Goal: Task Accomplishment & Management: Manage account settings

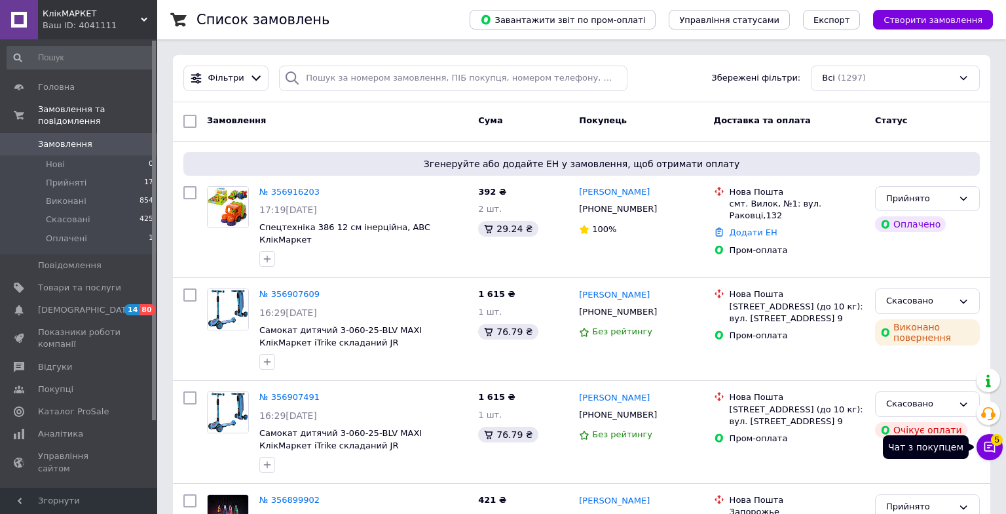
click at [991, 443] on icon at bounding box center [989, 446] width 13 height 13
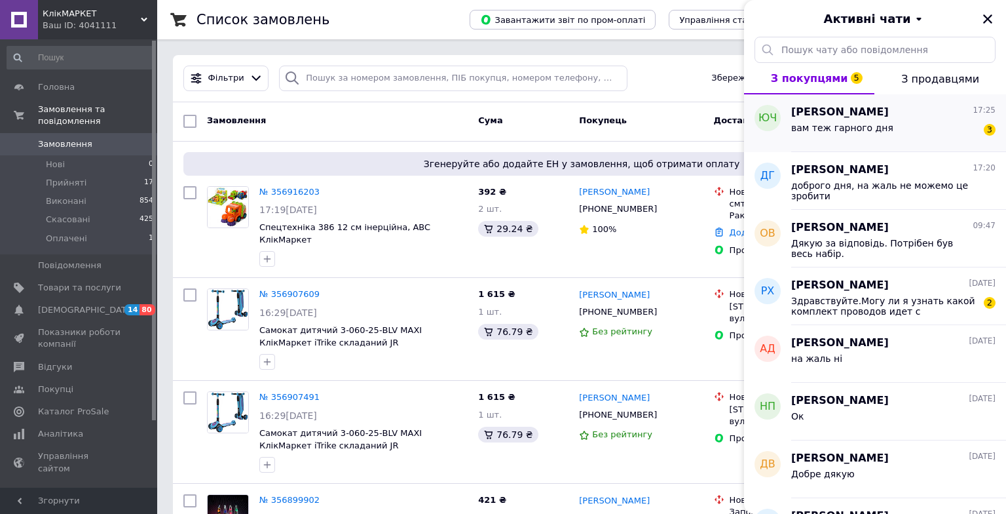
click at [917, 138] on div "вам теж гарного дня 3" at bounding box center [893, 130] width 204 height 21
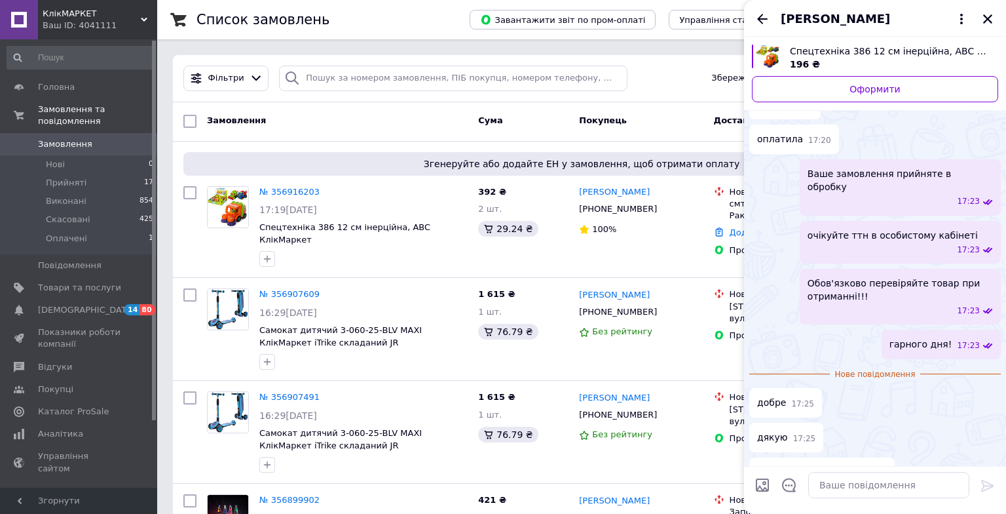
scroll to position [381, 0]
click at [764, 26] on icon "Назад" at bounding box center [763, 19] width 16 height 16
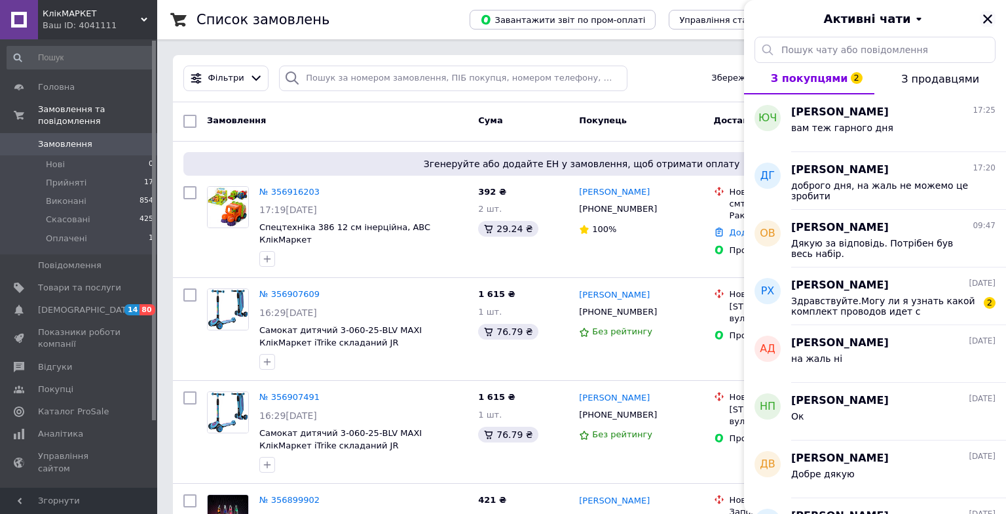
click at [983, 13] on icon "Закрити" at bounding box center [988, 19] width 12 height 12
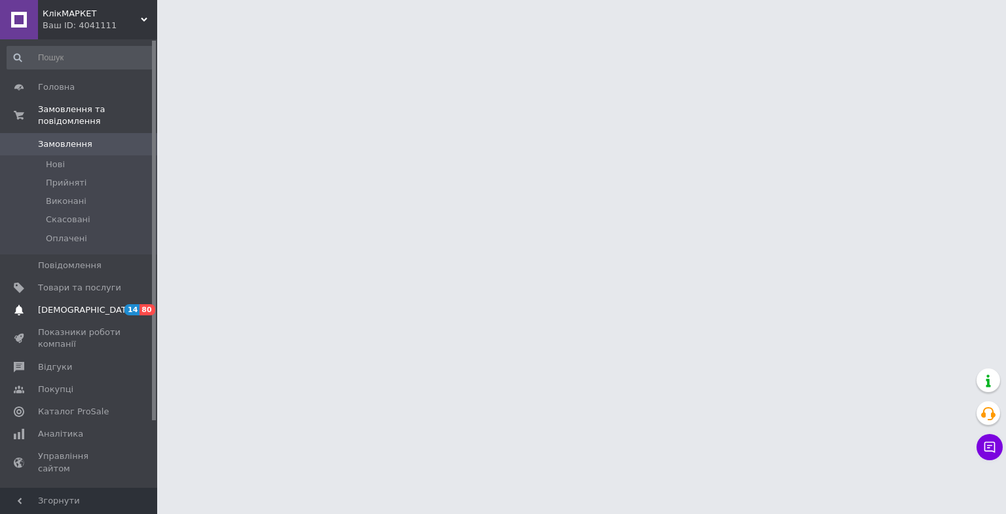
click at [96, 305] on span "[DEMOGRAPHIC_DATA]" at bounding box center [79, 310] width 83 height 12
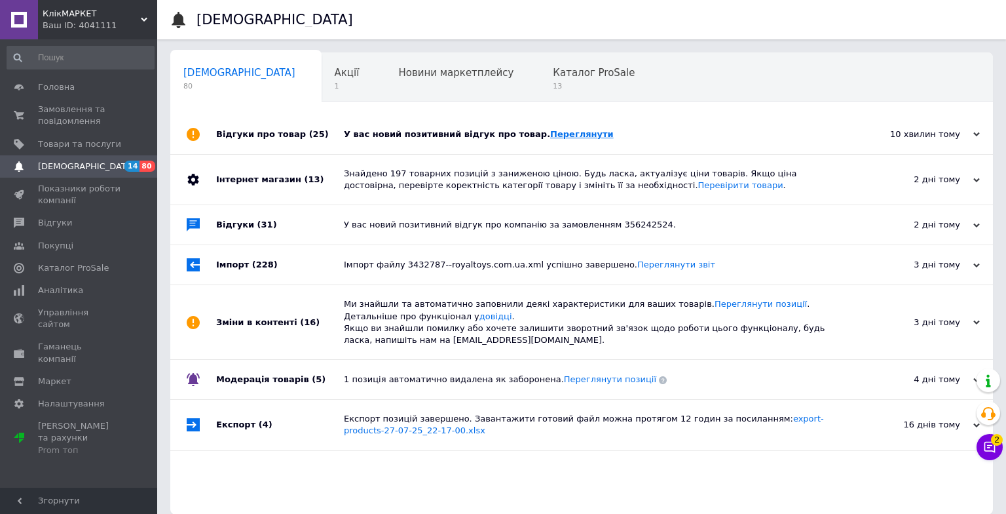
click at [567, 136] on link "Переглянути" at bounding box center [582, 134] width 64 height 10
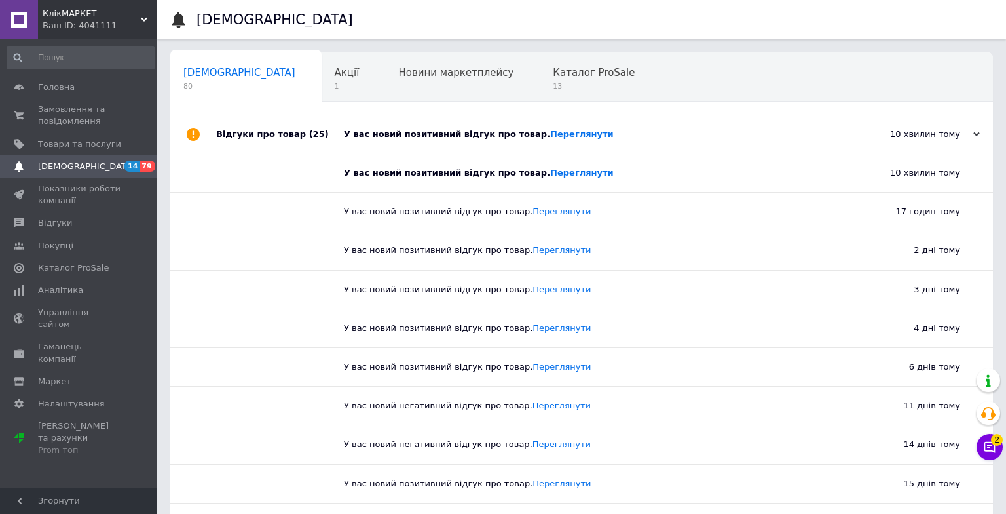
click at [949, 136] on div "10 хвилин тому" at bounding box center [914, 134] width 131 height 12
